Goal: Communication & Community: Answer question/provide support

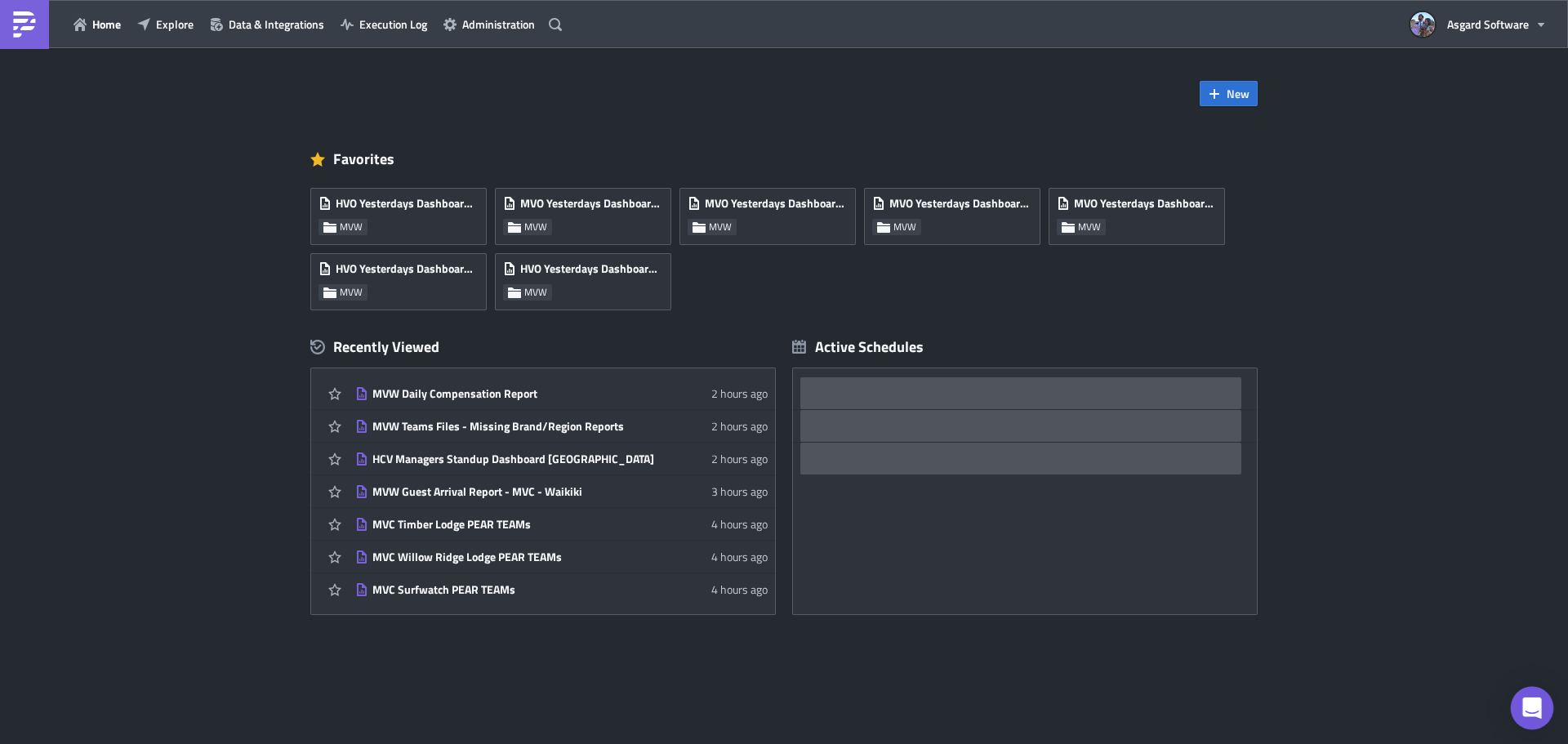
click at [1543, 708] on div "Open Intercom Messenger" at bounding box center [1532, 708] width 43 height 43
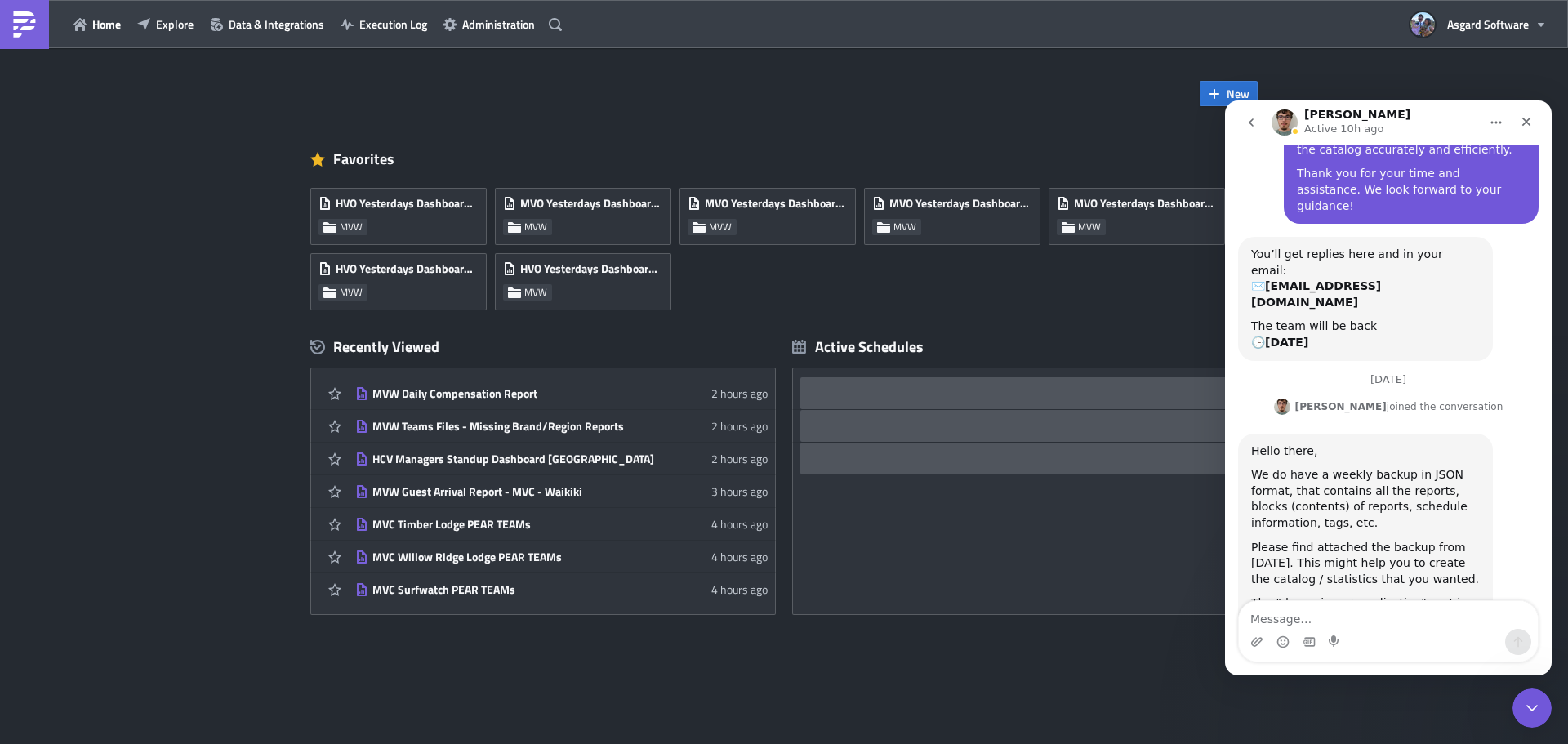
scroll to position [414, 0]
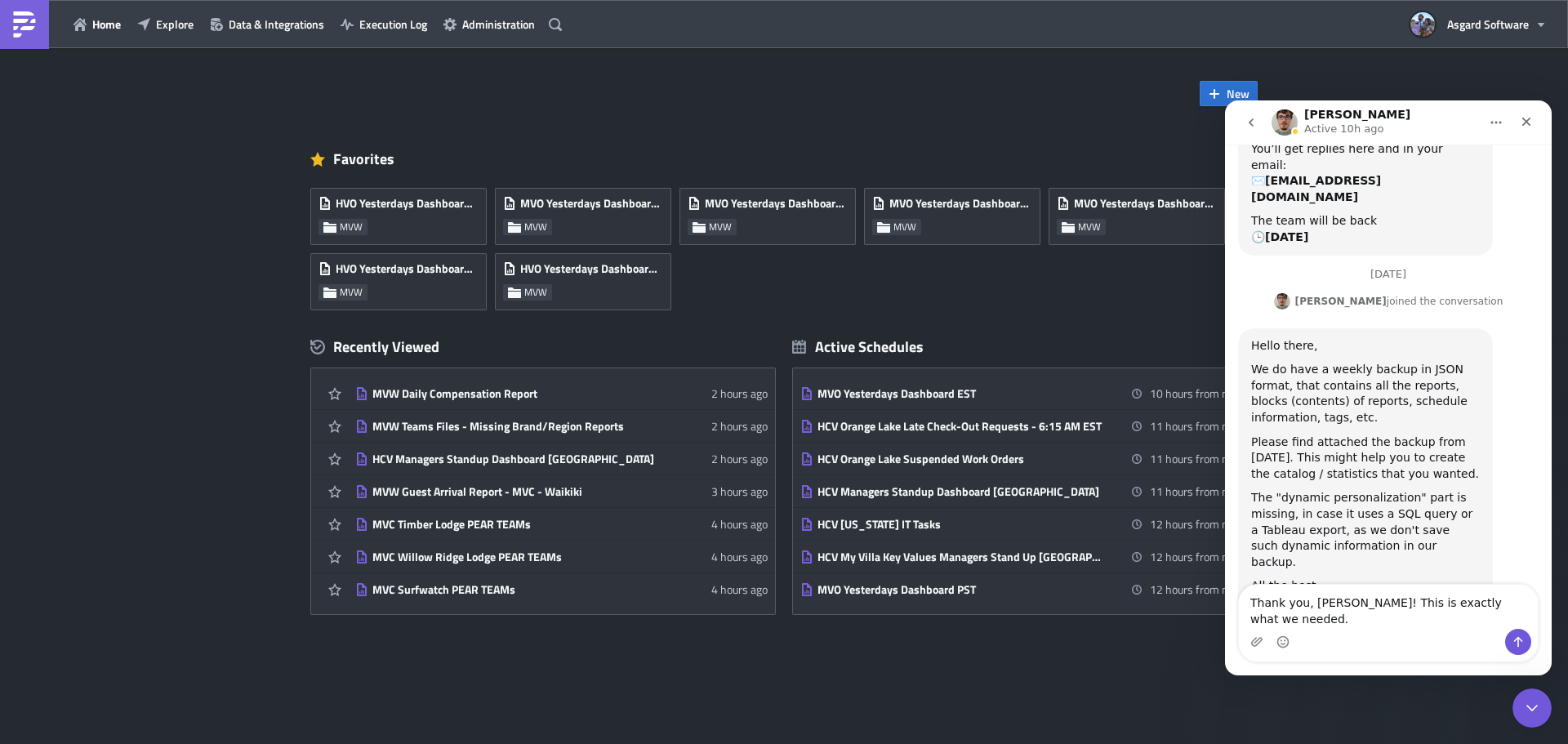
click at [1323, 619] on textarea "Thank you, [PERSON_NAME]! This is exactly what we needed." at bounding box center [1388, 607] width 299 height 44
click at [1384, 622] on textarea "Thank you, [PERSON_NAME]! This is exactly what we needed." at bounding box center [1388, 607] width 299 height 44
click at [1498, 615] on textarea "Thank you, [PERSON_NAME]! This is exactly what we needed." at bounding box center [1388, 607] width 299 height 44
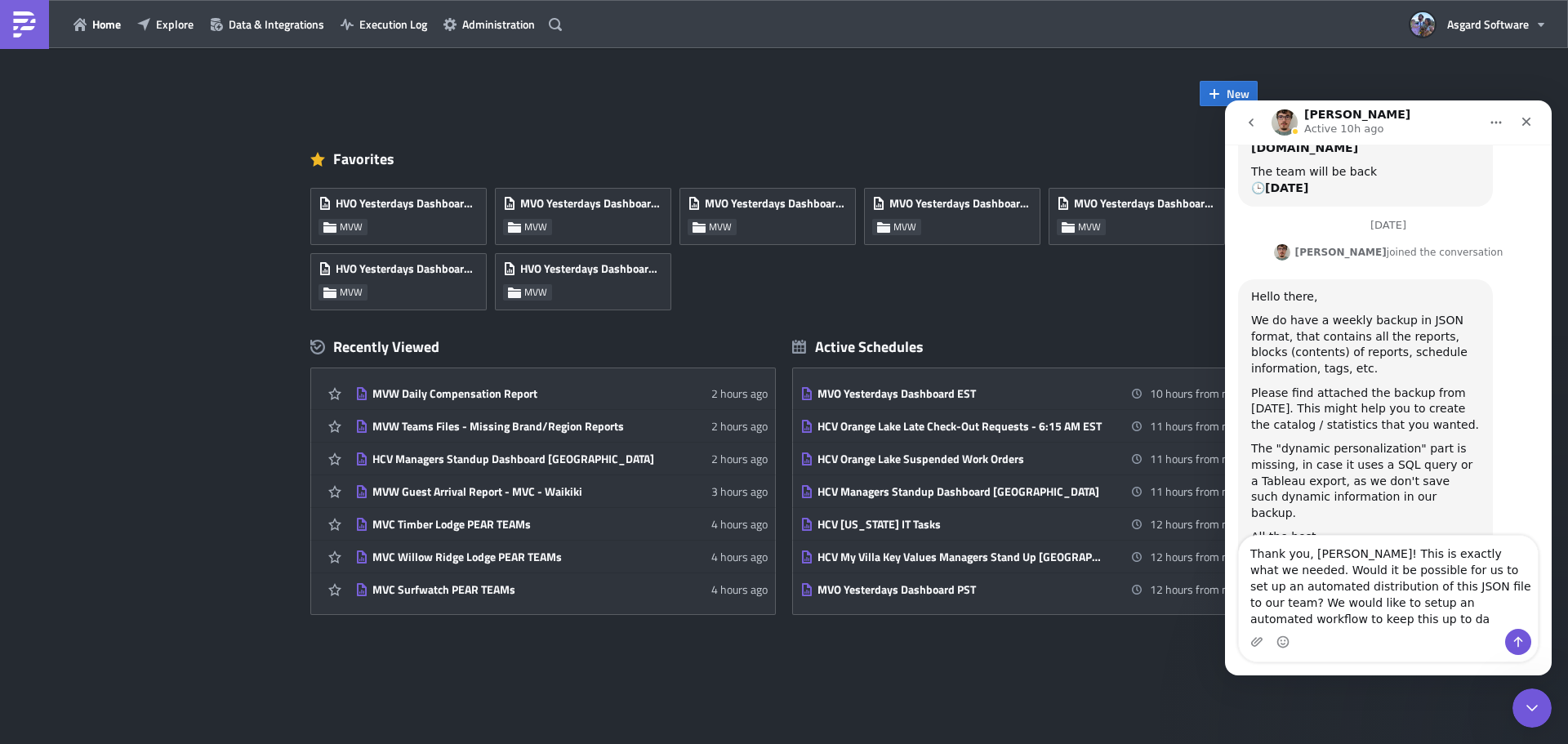
scroll to position [479, 0]
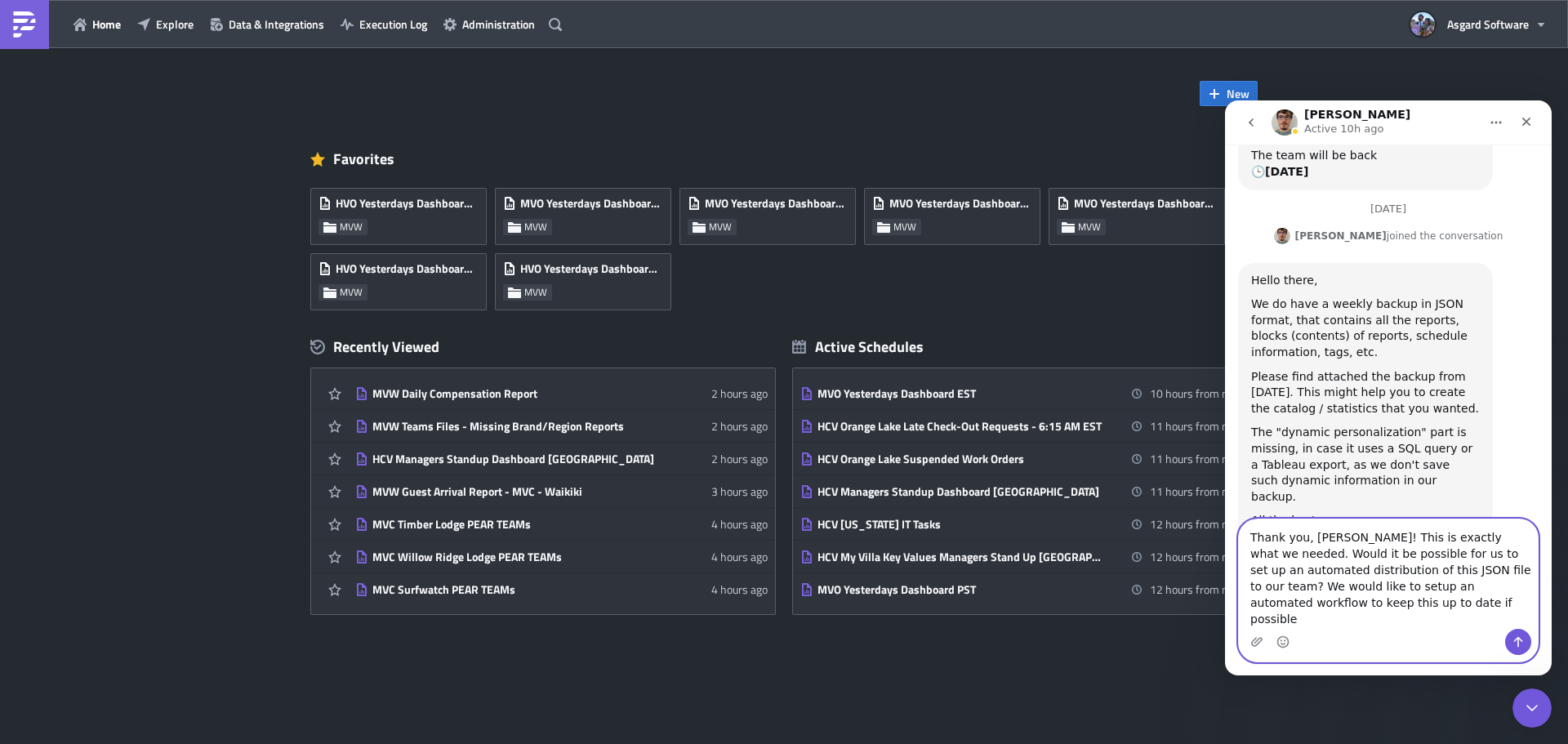
click at [1352, 612] on textarea "Thank you, [PERSON_NAME]! This is exactly what we needed. Would it be possible …" at bounding box center [1388, 574] width 299 height 109
type textarea "Thank you, [PERSON_NAME]! This is exactly what we needed. Would it be possible …"
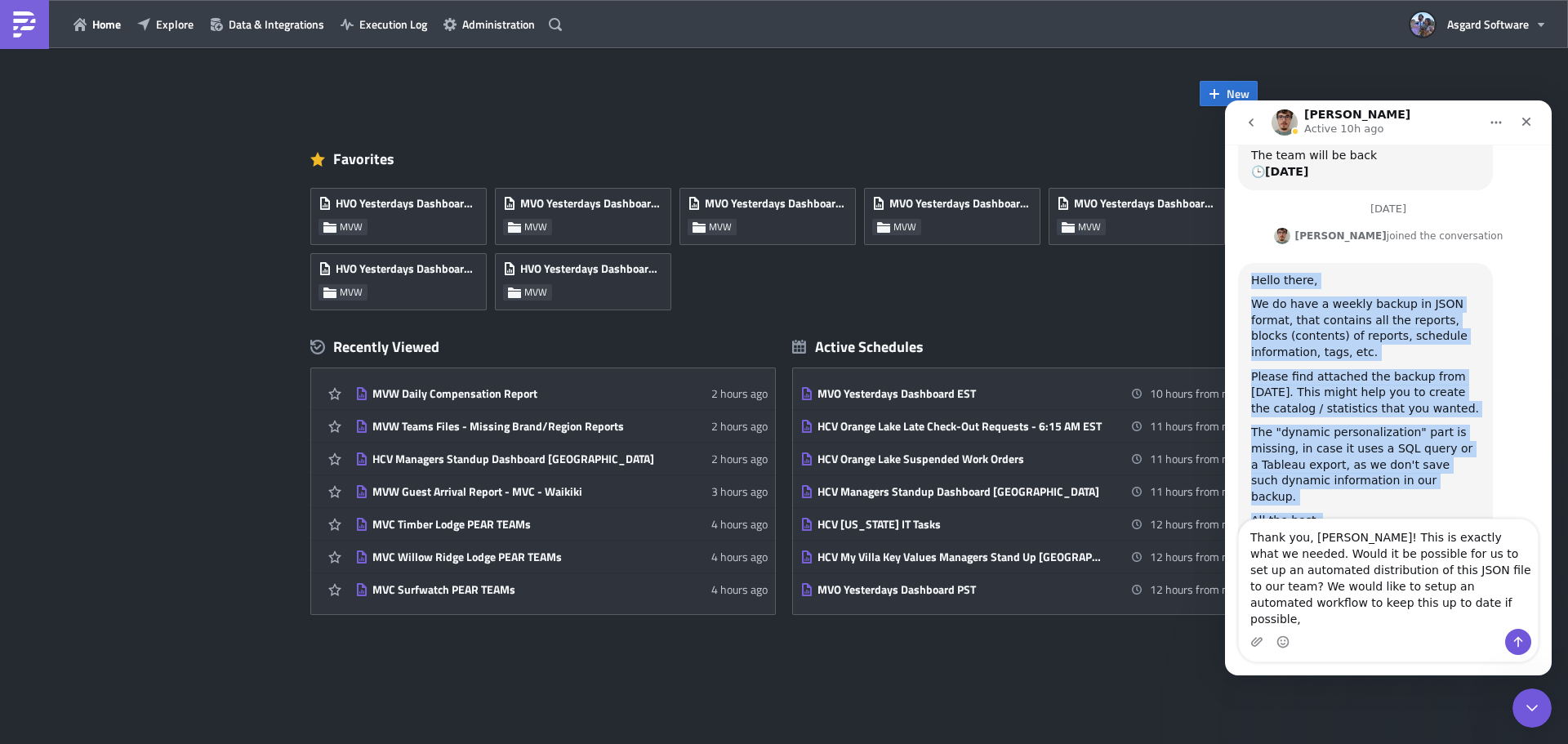
drag, startPoint x: 1291, startPoint y: 452, endPoint x: 1232, endPoint y: 207, distance: 252.0
click at [1232, 207] on div "[DATE] Hello PushMetrics Team, We are working on a project to catalog all of ou…" at bounding box center [1388, 156] width 327 height 922
copy div "Hello there, We do have a weekly backup in JSON format, that contains all the r…"
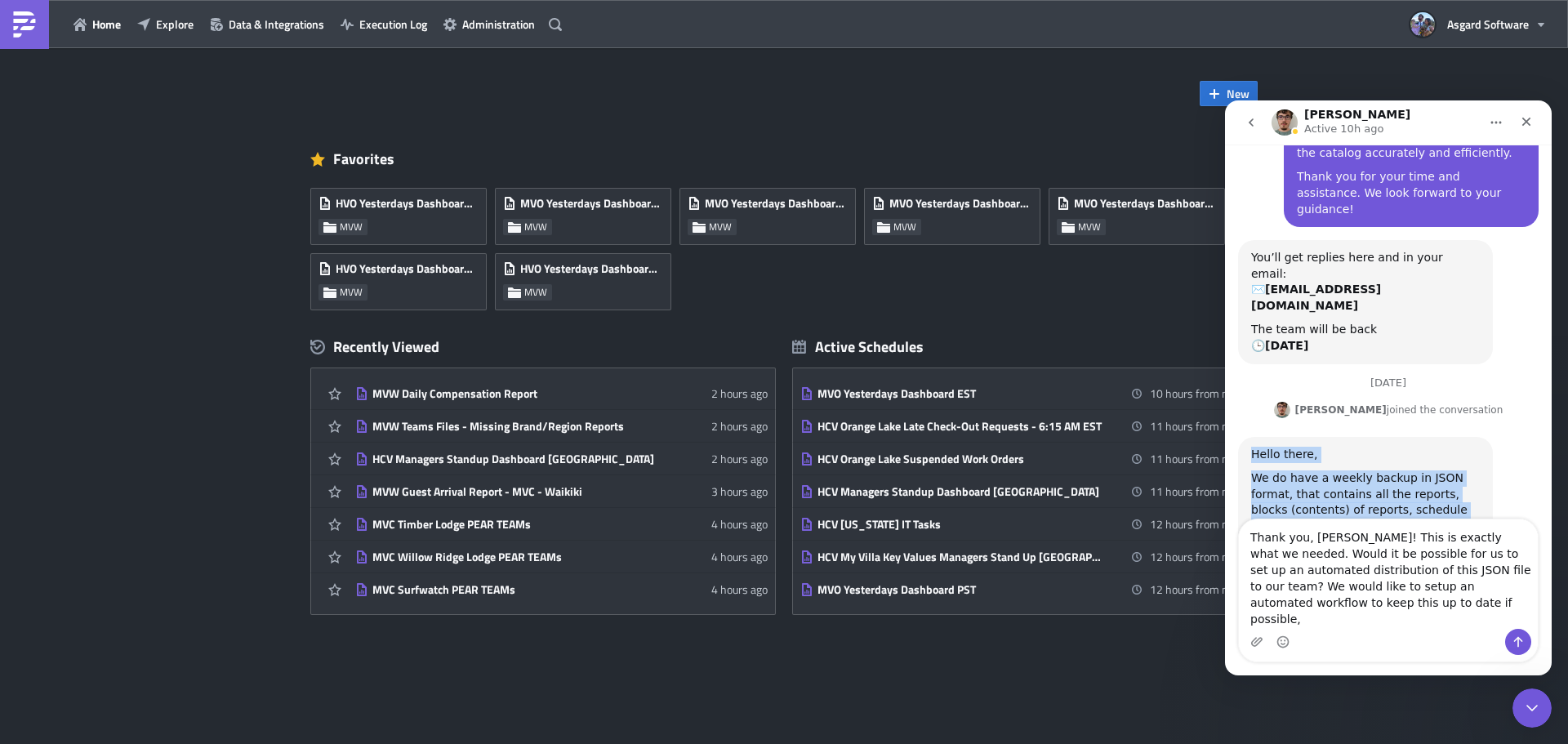
scroll to position [0, 0]
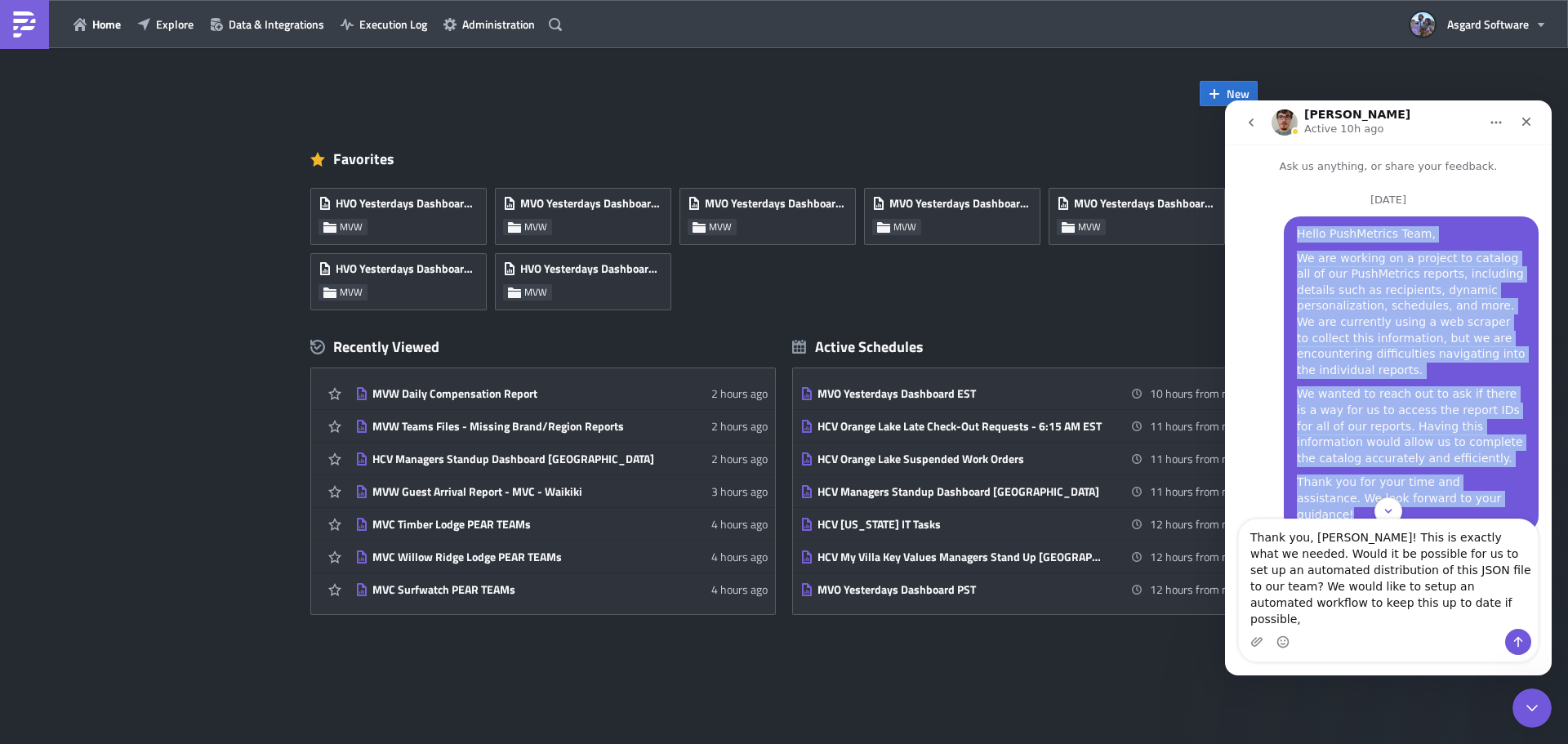
drag, startPoint x: 1451, startPoint y: 487, endPoint x: 1271, endPoint y: 246, distance: 300.8
click at [1271, 246] on div "Hello PushMetrics Team, We are working on a project to catalog all of our PushM…" at bounding box center [1388, 381] width 300 height 329
copy div "Hello PushMetrics Team, We are working on a project to catalog all of our PushM…"
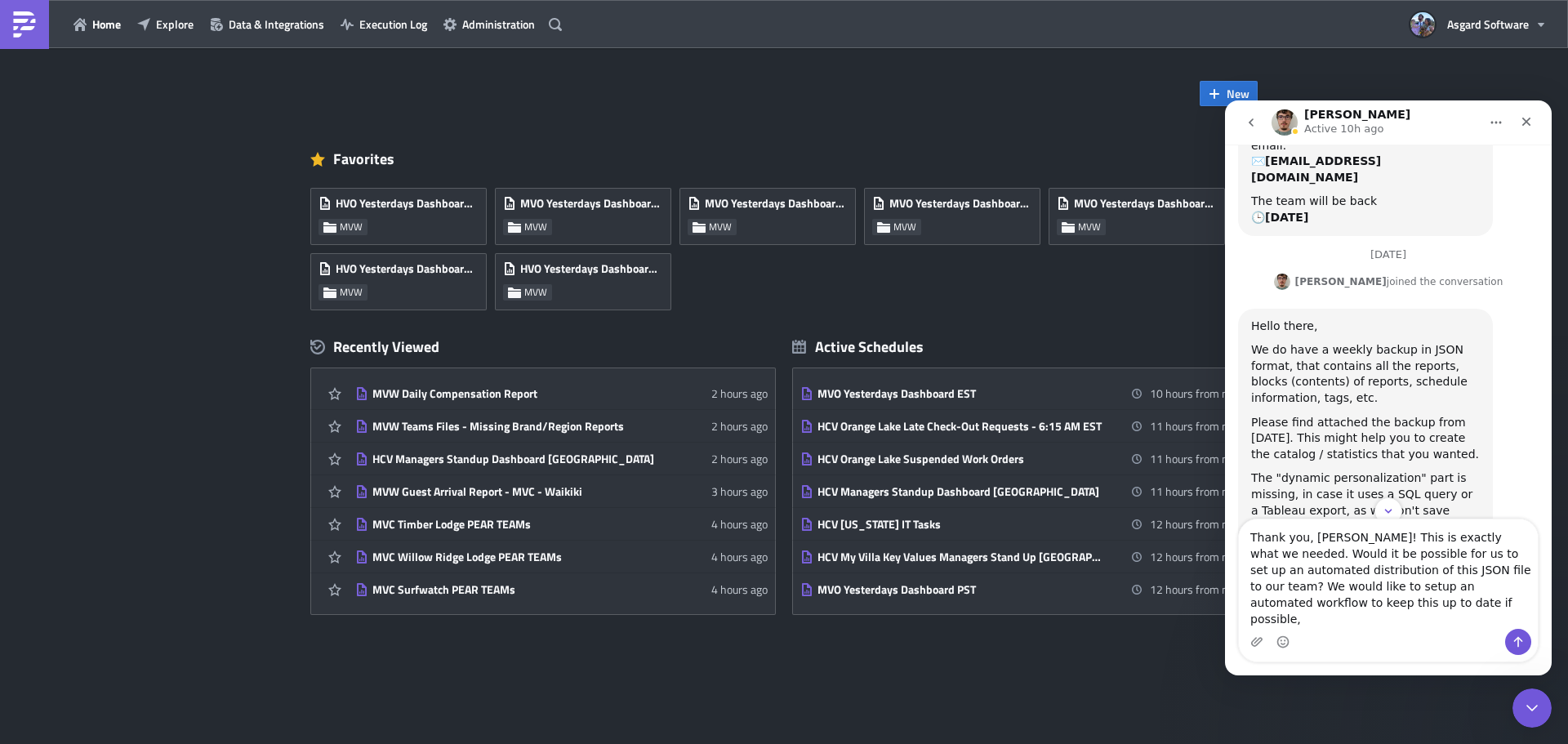
scroll to position [479, 0]
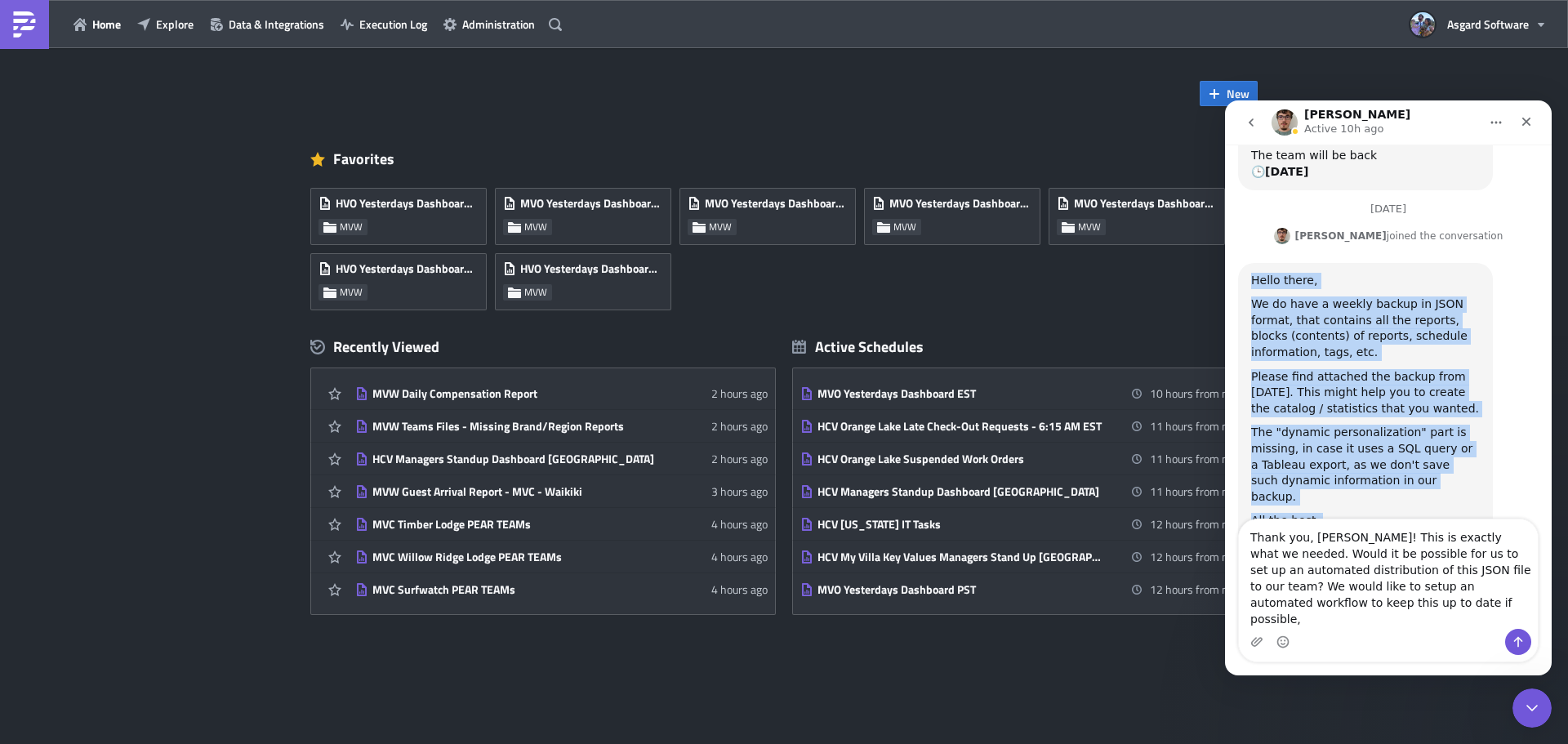
drag, startPoint x: 1293, startPoint y: 457, endPoint x: 1239, endPoint y: 216, distance: 247.0
click at [1239, 263] on div "Hello there, We do have a weekly backup in JSON format, that contains all the r…" at bounding box center [1365, 423] width 255 height 319
copy div "Hello there, We do have a weekly backup in JSON format, that contains all the r…"
click at [1384, 615] on textarea "Thank you, [PERSON_NAME]! This is exactly what we needed. Would it be possible …" at bounding box center [1388, 574] width 299 height 109
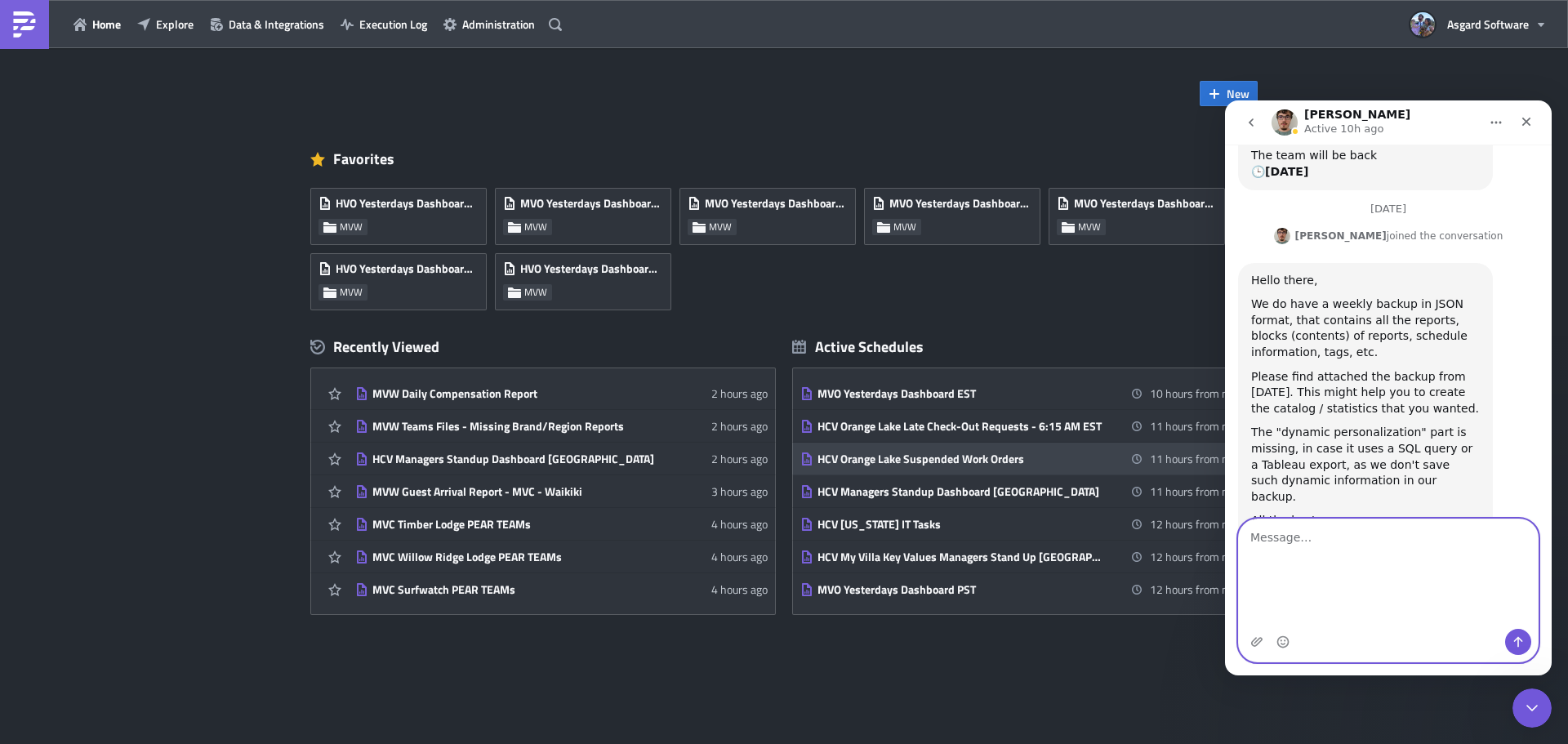
scroll to position [414, 0]
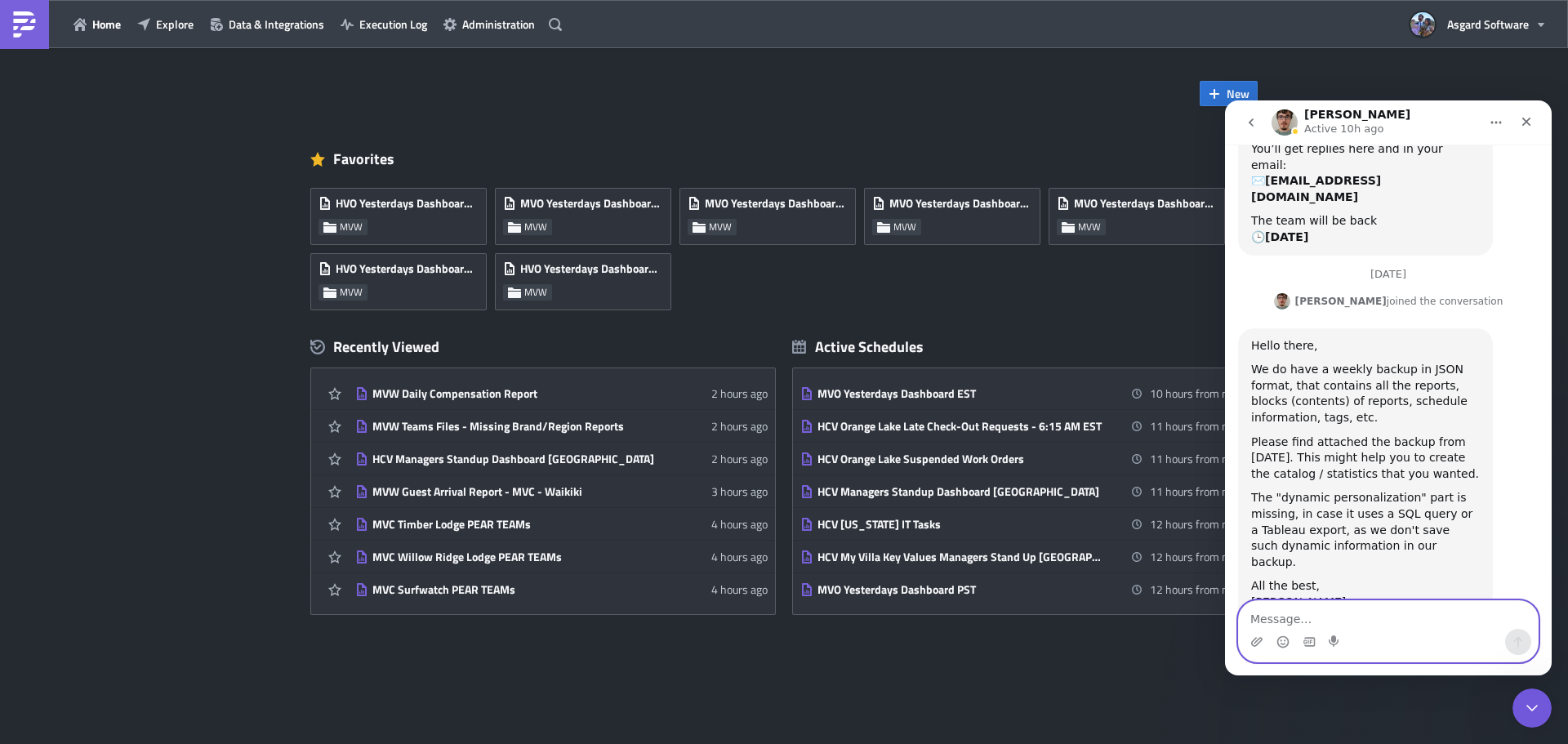
paste textarea "Hi [PERSON_NAME], Thank you so much! This JSON backup is exactly what we needed…"
type textarea "Hi [PERSON_NAME], Thank you so much! This JSON backup is exactly what we needed…"
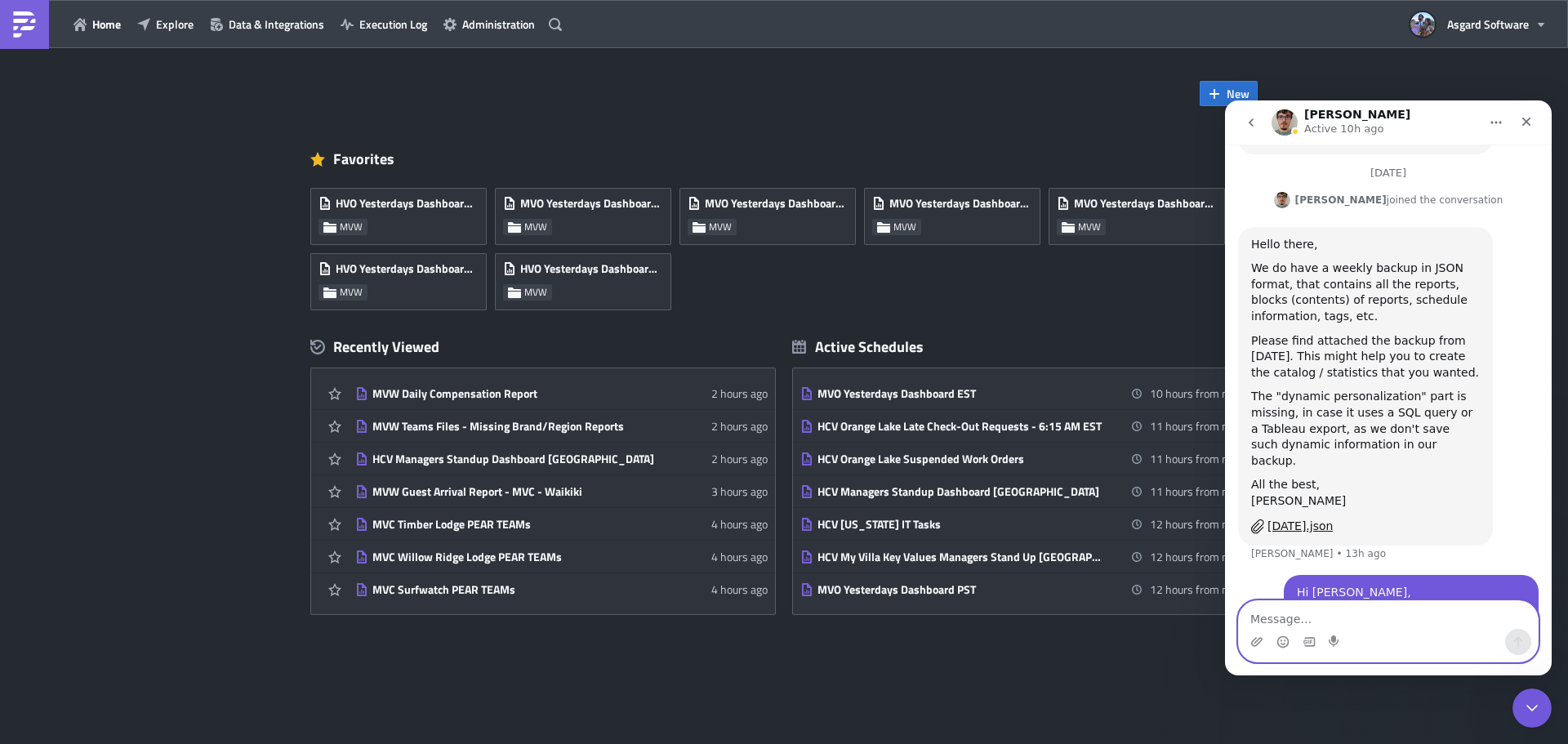
scroll to position [631, 0]
